Goal: Learn about a topic

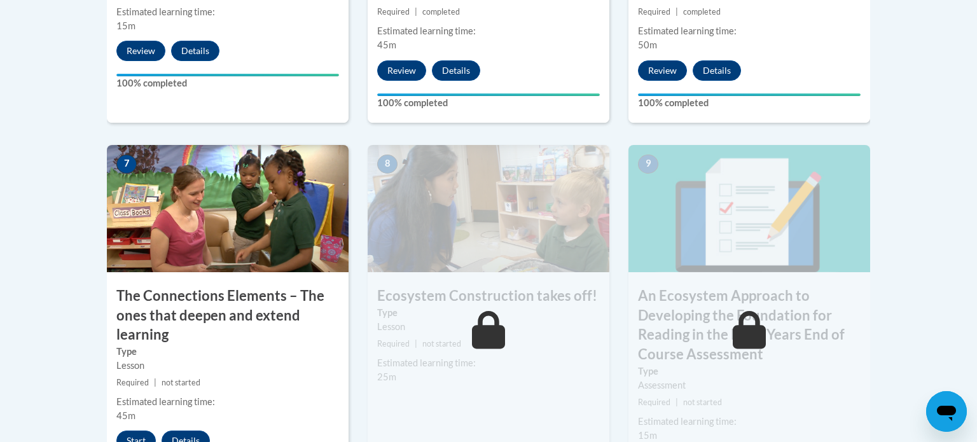
scroll to position [1053, 0]
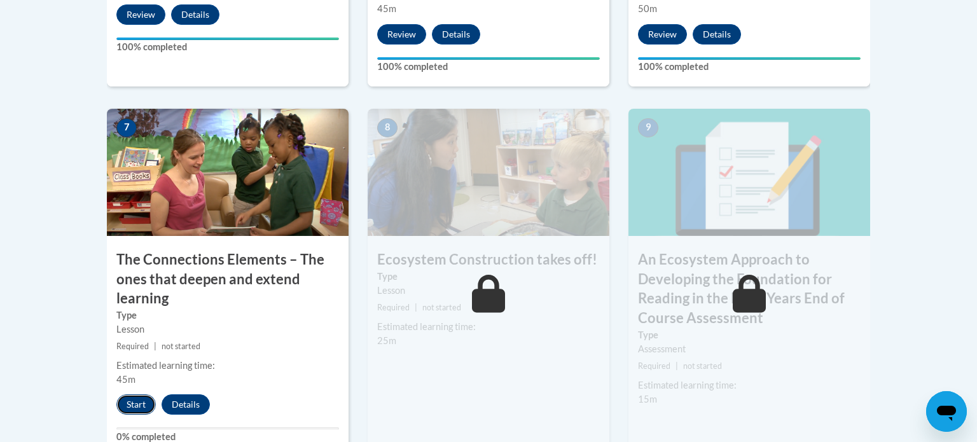
click at [143, 398] on button "Start" at bounding box center [135, 404] width 39 height 20
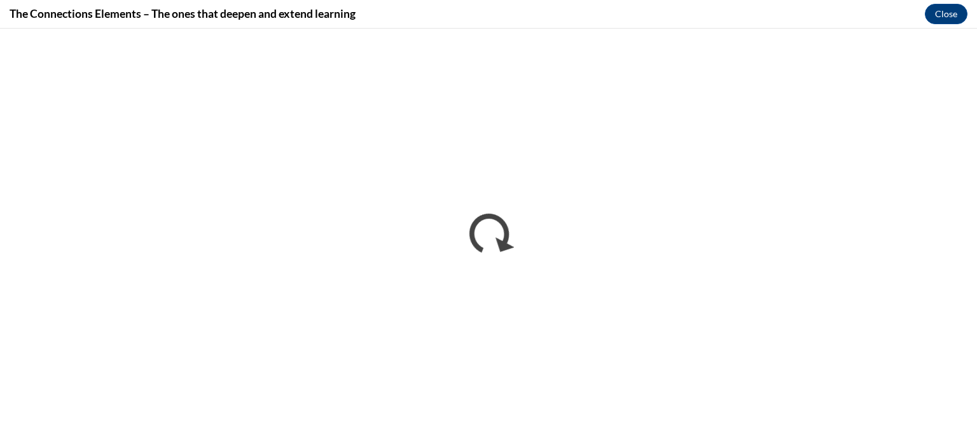
scroll to position [0, 0]
